Goal: Transaction & Acquisition: Purchase product/service

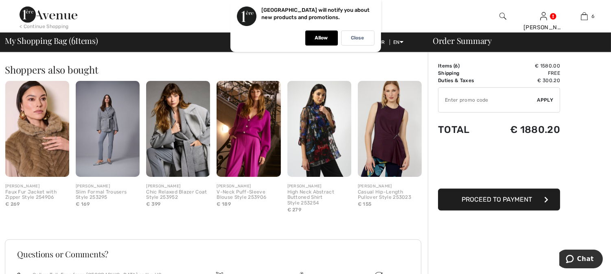
scroll to position [814, 0]
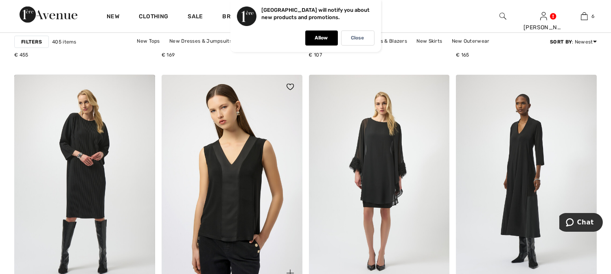
scroll to position [1672, 0]
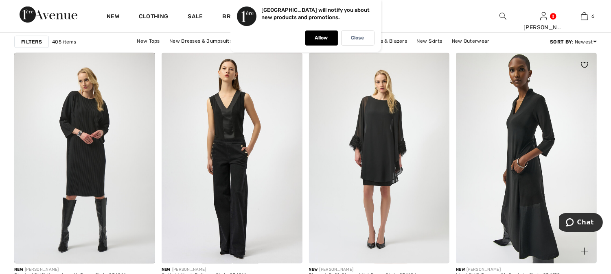
click at [528, 142] on img at bounding box center [526, 158] width 141 height 211
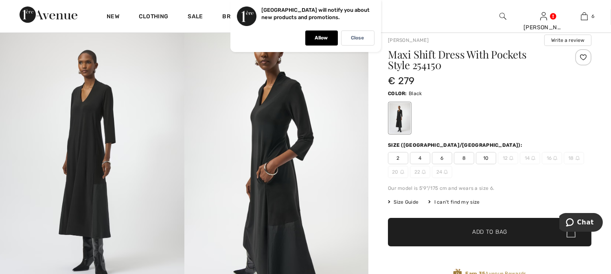
scroll to position [45, 0]
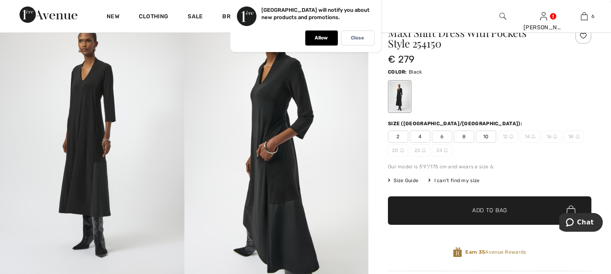
click at [461, 178] on div "I can't find my size" at bounding box center [453, 180] width 51 height 7
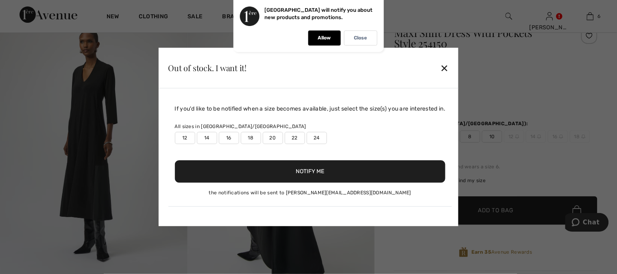
click at [292, 139] on label "22" at bounding box center [295, 138] width 20 height 12
click at [294, 172] on button "Notify Me" at bounding box center [310, 172] width 271 height 22
click at [443, 71] on div "✕" at bounding box center [444, 67] width 9 height 17
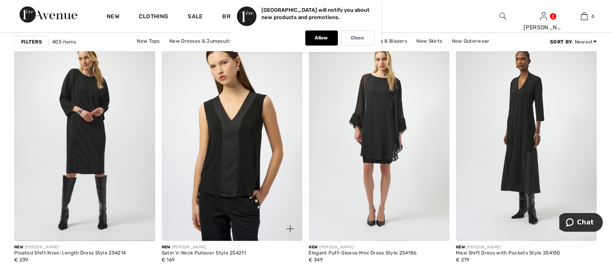
scroll to position [1717, 0]
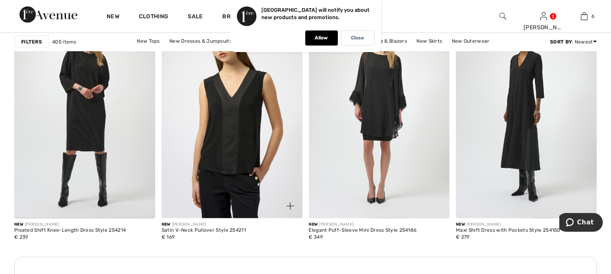
click at [244, 128] on img at bounding box center [231, 113] width 141 height 211
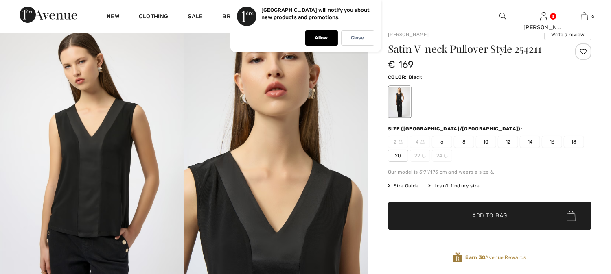
scroll to position [45, 0]
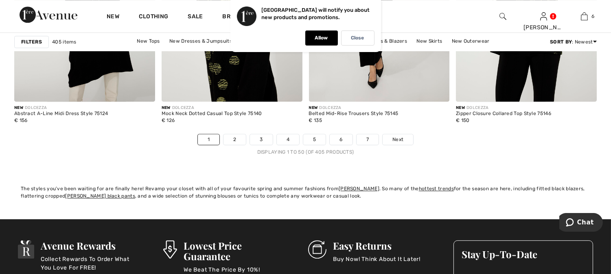
scroll to position [3796, 0]
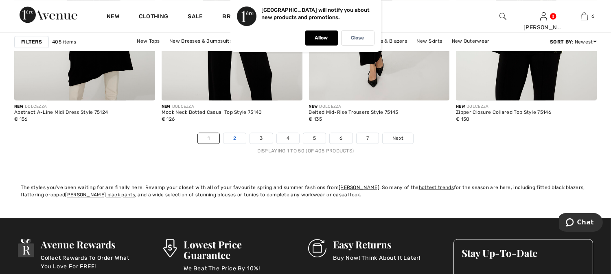
click at [229, 137] on link "2" at bounding box center [234, 138] width 22 height 11
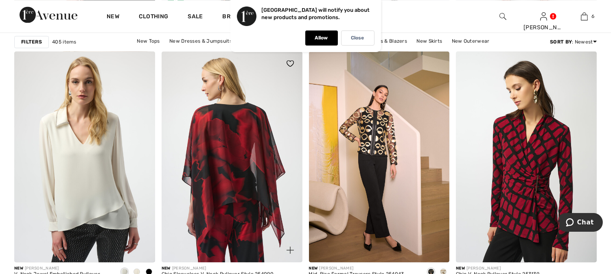
scroll to position [2802, 0]
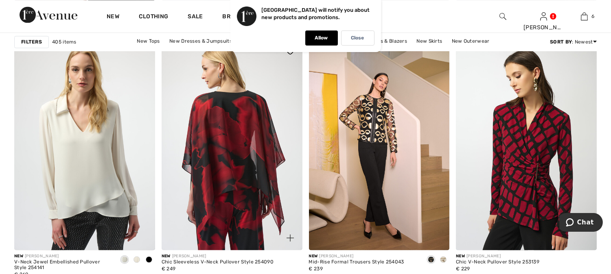
click at [225, 179] on img at bounding box center [231, 144] width 141 height 211
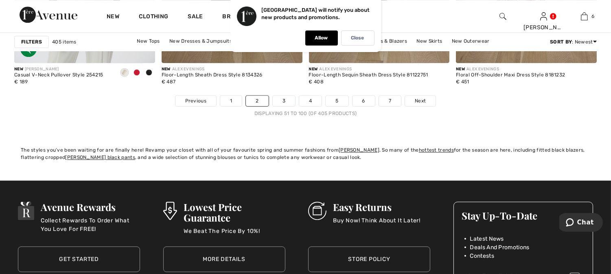
scroll to position [3841, 0]
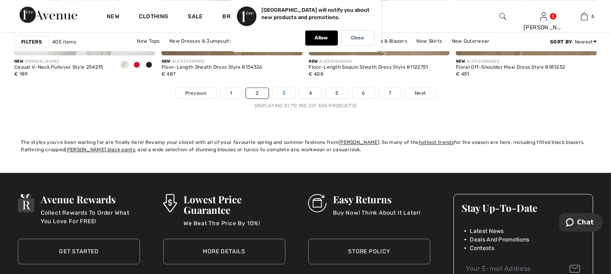
click at [281, 91] on link "3" at bounding box center [284, 93] width 22 height 11
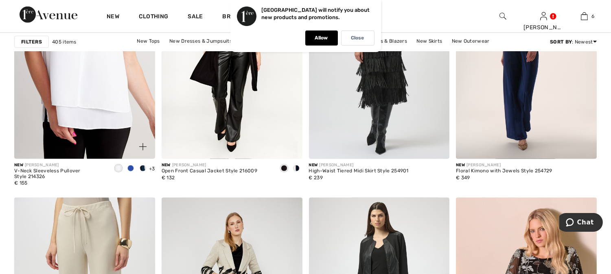
scroll to position [1536, 0]
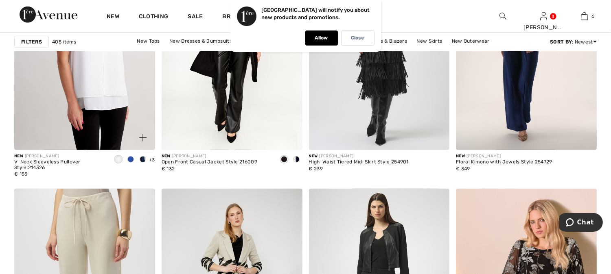
click at [137, 160] on div at bounding box center [130, 159] width 37 height 13
click at [131, 159] on span at bounding box center [130, 159] width 7 height 7
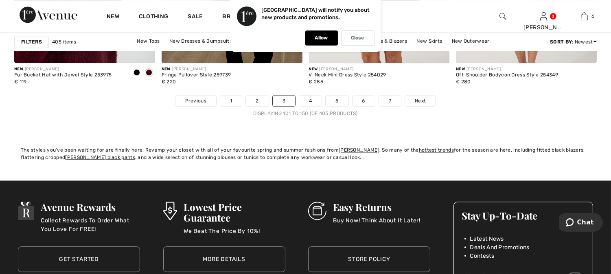
scroll to position [3841, 0]
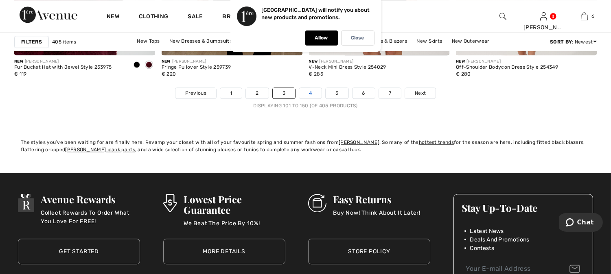
click at [313, 95] on link "4" at bounding box center [310, 93] width 22 height 11
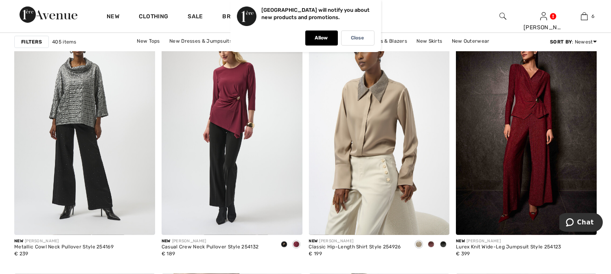
scroll to position [452, 0]
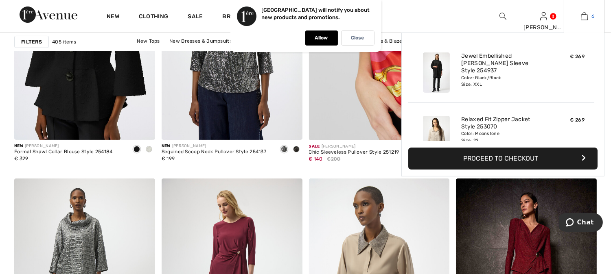
click at [585, 14] on img at bounding box center [583, 16] width 7 height 10
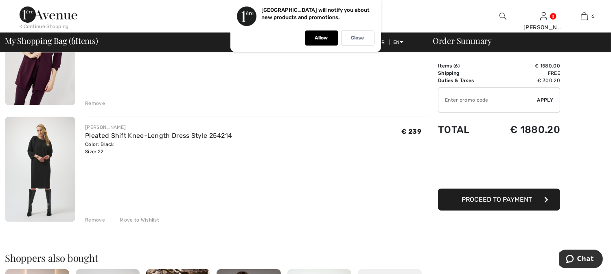
scroll to position [633, 0]
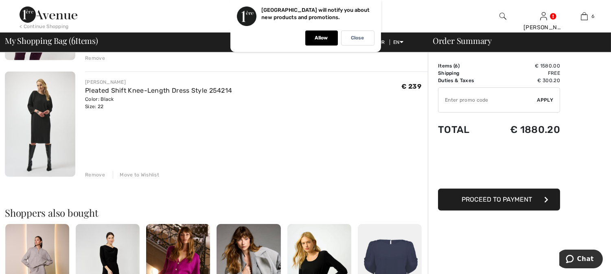
click at [39, 100] on img at bounding box center [40, 124] width 70 height 105
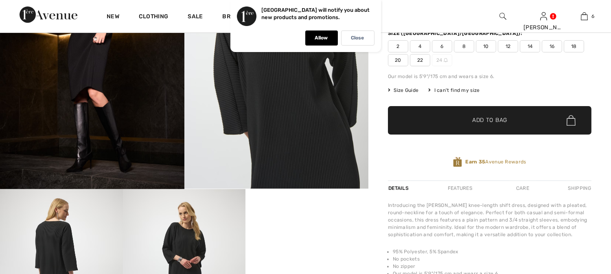
scroll to position [135, 0]
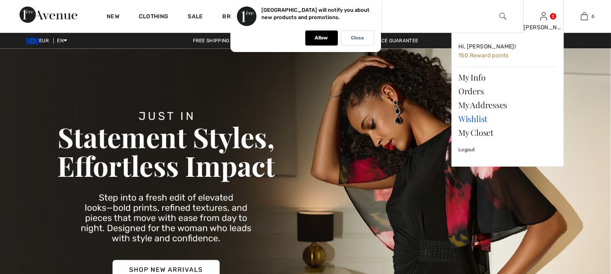
click at [462, 119] on link "Wishlist" at bounding box center [507, 119] width 98 height 14
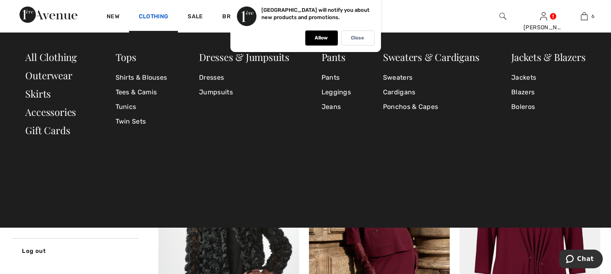
click at [155, 16] on link "Clothing" at bounding box center [153, 17] width 29 height 9
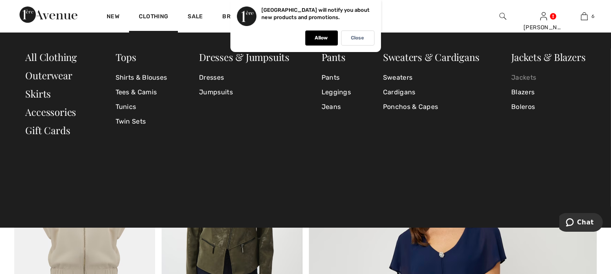
click at [521, 75] on link "Jackets" at bounding box center [548, 77] width 74 height 15
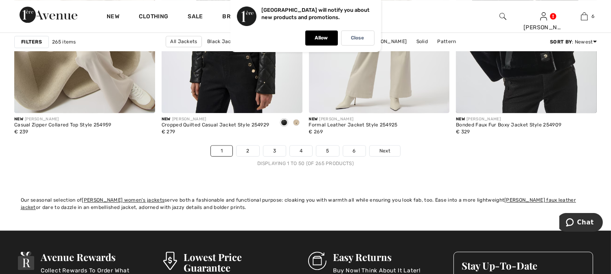
scroll to position [3796, 0]
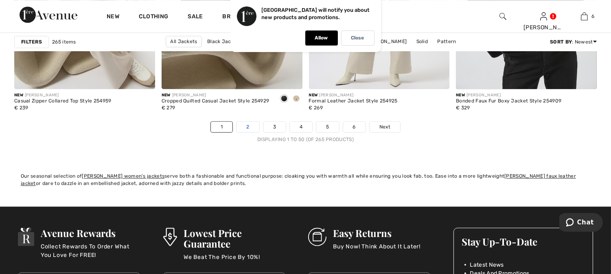
click at [245, 127] on link "2" at bounding box center [247, 127] width 22 height 11
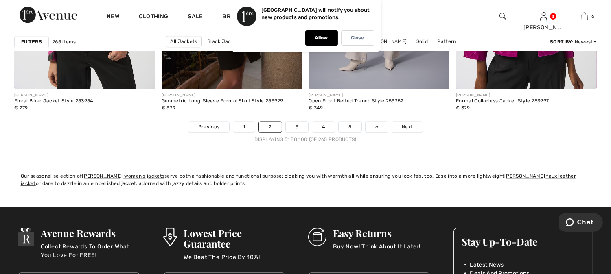
scroll to position [3841, 0]
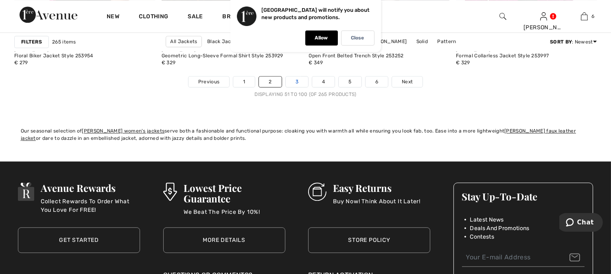
click at [300, 80] on link "3" at bounding box center [297, 81] width 22 height 11
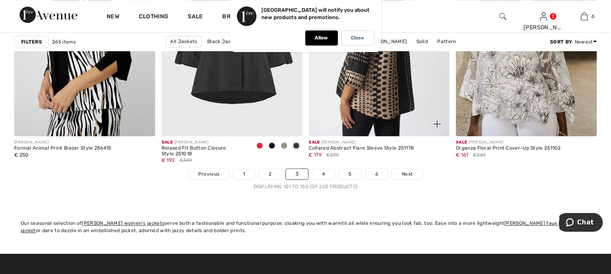
scroll to position [3751, 0]
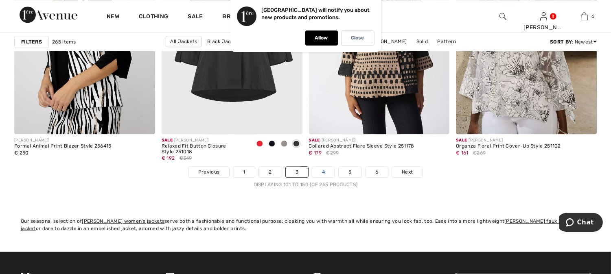
click at [324, 173] on link "4" at bounding box center [323, 172] width 22 height 11
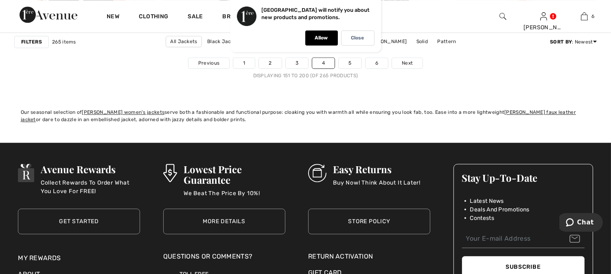
scroll to position [3796, 0]
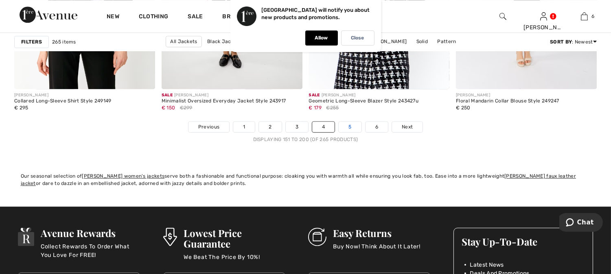
click at [346, 127] on link "5" at bounding box center [349, 127] width 22 height 11
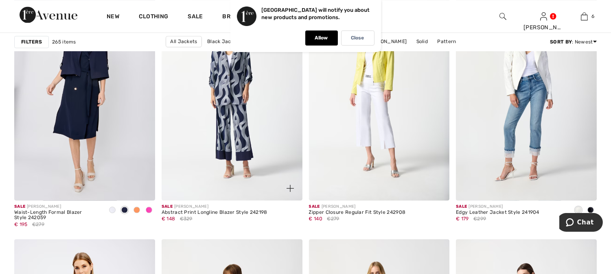
scroll to position [3163, 0]
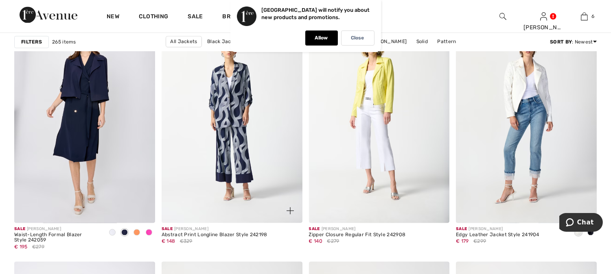
click at [235, 98] on img at bounding box center [231, 117] width 141 height 211
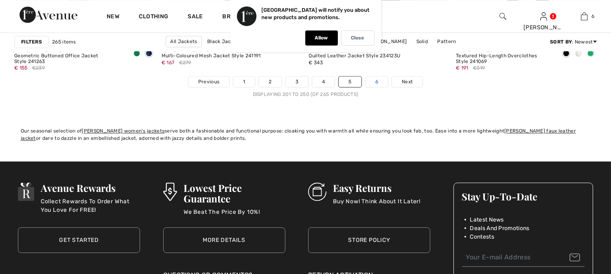
click at [377, 80] on link "6" at bounding box center [376, 81] width 22 height 11
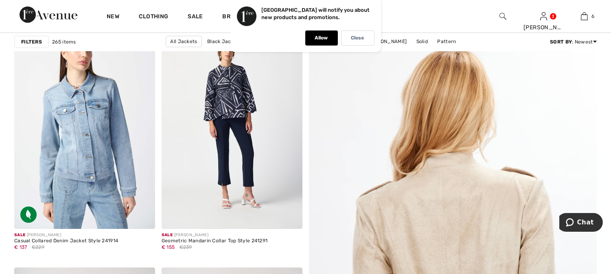
scroll to position [88, 0]
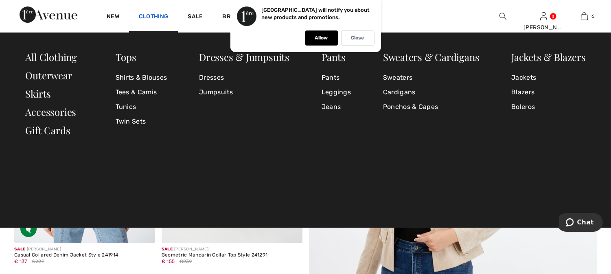
click at [158, 17] on link "Clothing" at bounding box center [153, 17] width 29 height 9
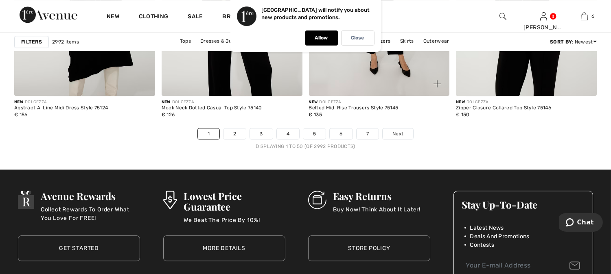
scroll to position [3796, 0]
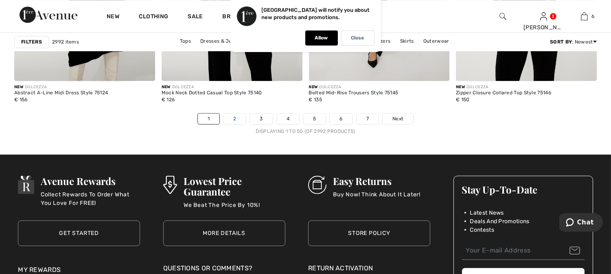
click at [234, 119] on link "2" at bounding box center [234, 118] width 22 height 11
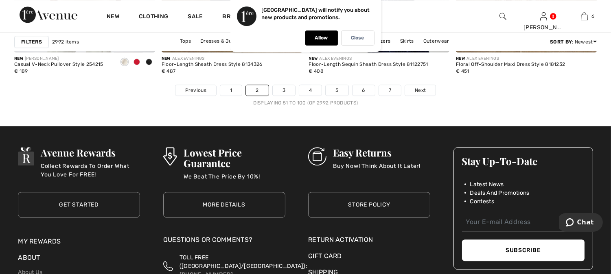
scroll to position [3841, 0]
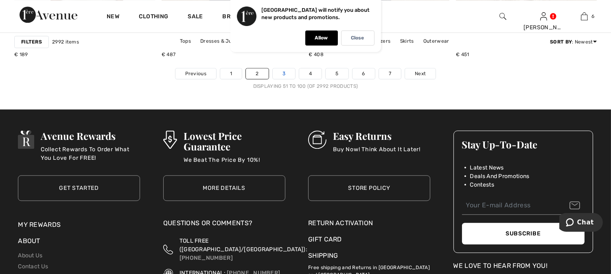
click at [279, 76] on link "3" at bounding box center [284, 73] width 22 height 11
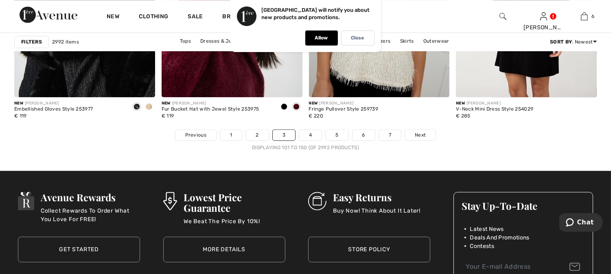
scroll to position [3796, 0]
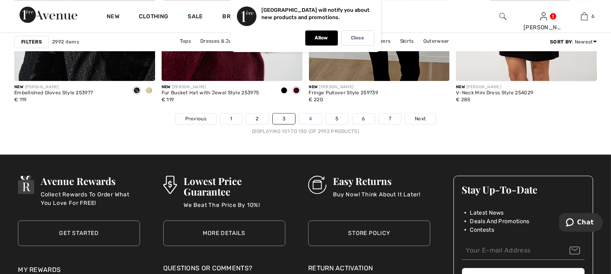
click at [310, 121] on link "4" at bounding box center [310, 118] width 22 height 11
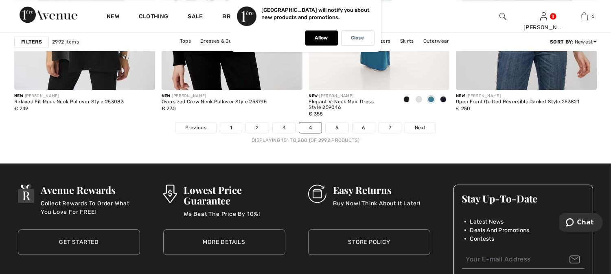
scroll to position [3796, 0]
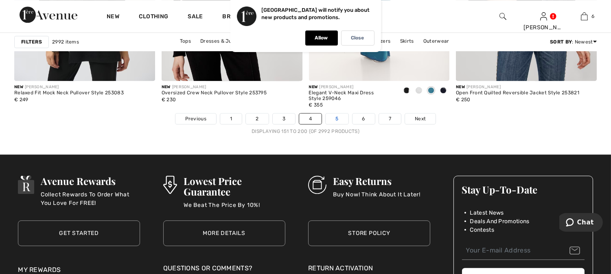
click at [335, 115] on link "5" at bounding box center [336, 118] width 22 height 11
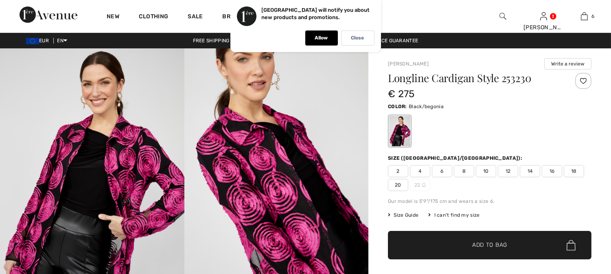
click at [417, 186] on span "22" at bounding box center [420, 185] width 20 height 12
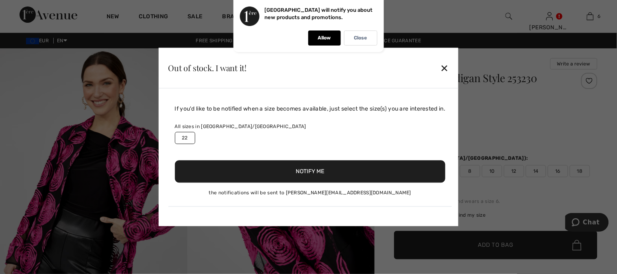
click at [308, 170] on button "Notify Me" at bounding box center [310, 172] width 271 height 22
click at [444, 68] on div "✕" at bounding box center [444, 67] width 9 height 17
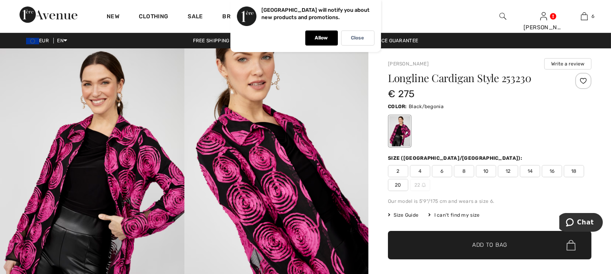
click at [399, 183] on span "20" at bounding box center [398, 185] width 20 height 12
click at [469, 249] on span "✔ Added to Bag" at bounding box center [477, 245] width 50 height 9
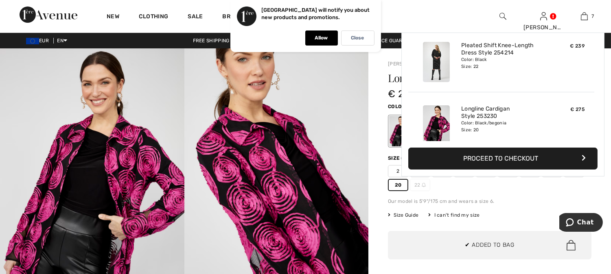
scroll to position [342, 0]
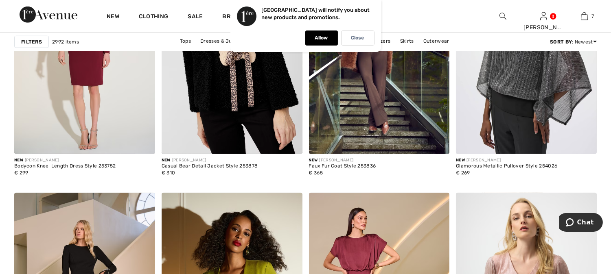
scroll to position [1265, 0]
